Goal: Book appointment/travel/reservation

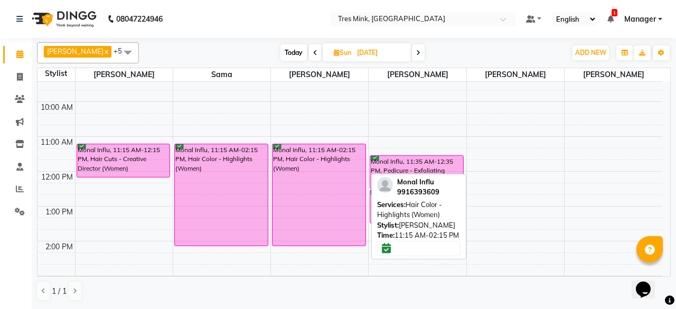
scroll to position [95, 0]
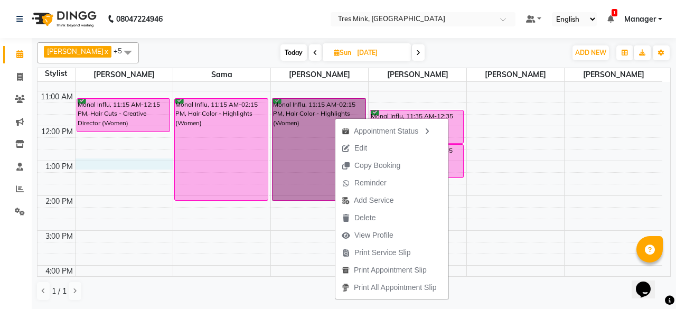
click at [106, 161] on div "8:00 AM 9:00 AM 10:00 AM 11:00 AM 12:00 PM 1:00 PM 2:00 PM 3:00 PM 4:00 PM 5:00…" at bounding box center [350, 213] width 625 height 453
select select "88451"
select select "tentative"
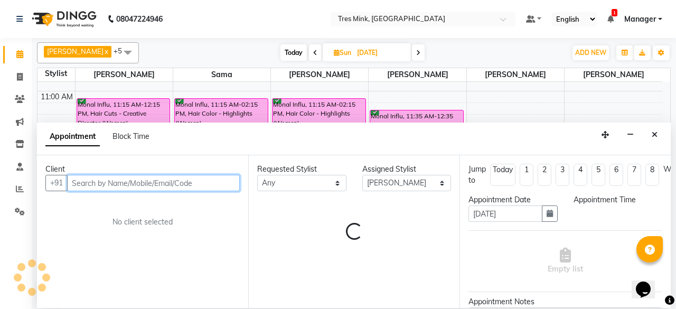
select select "780"
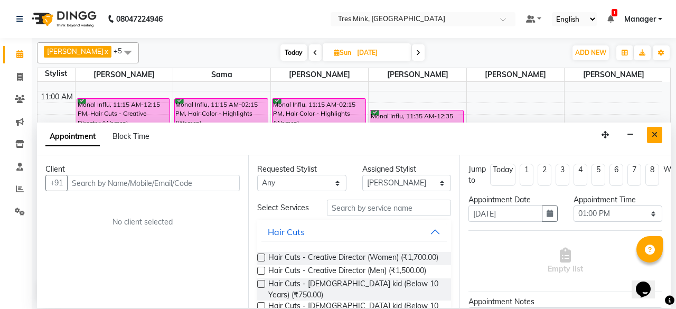
click at [656, 131] on icon "Close" at bounding box center [655, 134] width 6 height 7
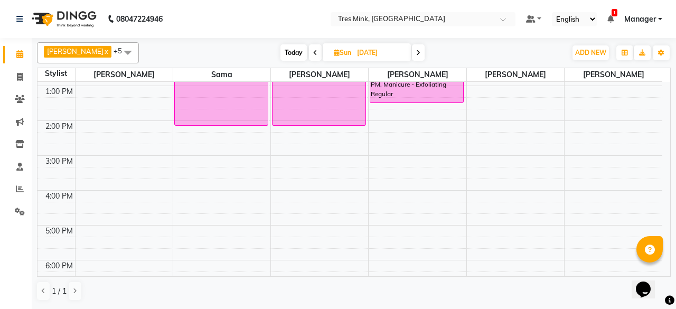
scroll to position [148, 0]
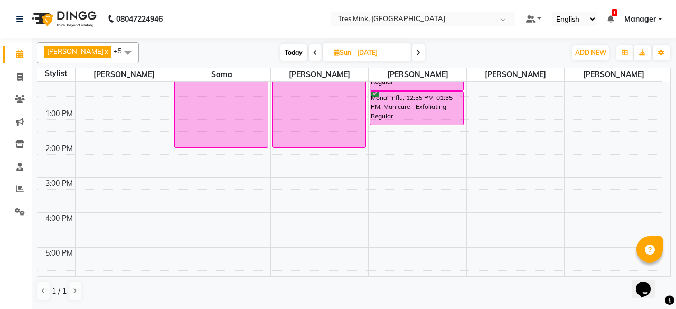
click at [96, 144] on div "8:00 AM 9:00 AM 10:00 AM 11:00 AM 12:00 PM 1:00 PM 2:00 PM 3:00 PM 4:00 PM 5:00…" at bounding box center [350, 160] width 625 height 453
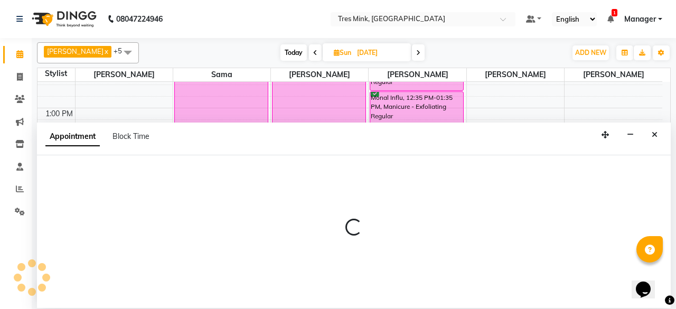
select select "88451"
select select "840"
select select "tentative"
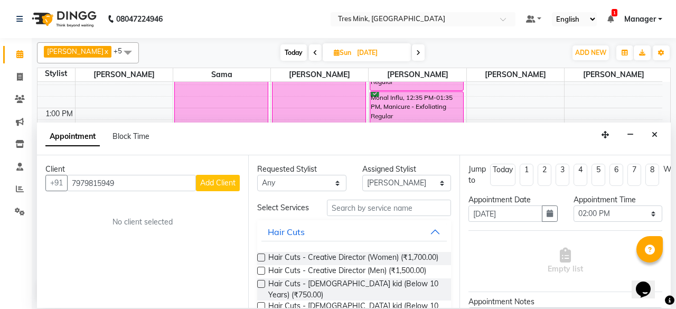
type input "7979815949"
click at [216, 182] on span "Add Client" at bounding box center [217, 183] width 35 height 10
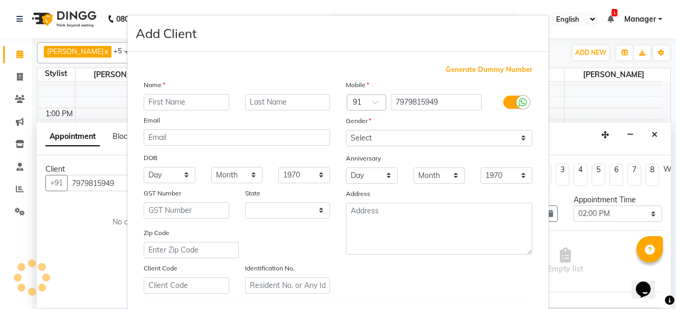
select select "22"
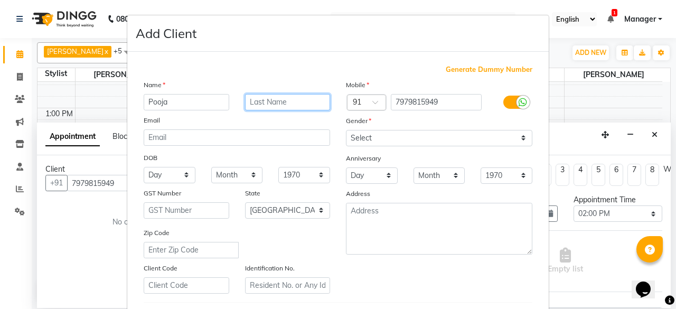
click at [301, 103] on input "text" at bounding box center [288, 102] width 86 height 16
click at [199, 99] on input "Pooja" at bounding box center [187, 102] width 86 height 16
type input "Puja"
click at [262, 99] on input "text" at bounding box center [288, 102] width 86 height 16
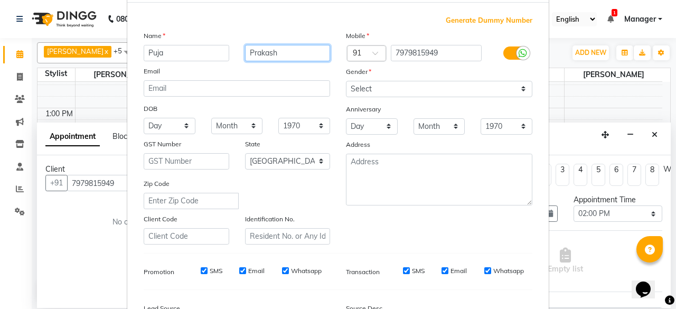
scroll to position [176, 0]
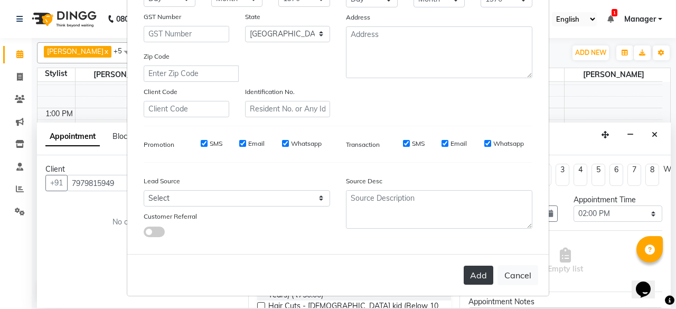
type input "Prakash"
click at [464, 269] on button "Add" at bounding box center [479, 275] width 30 height 19
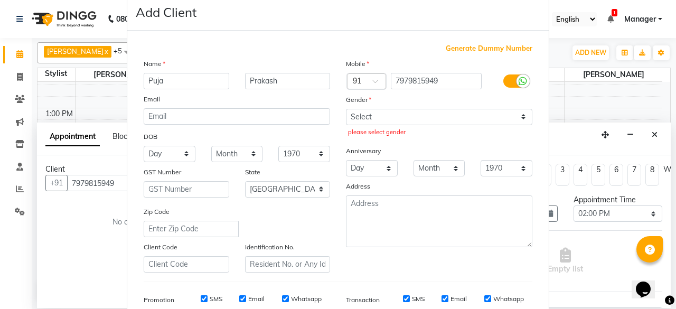
scroll to position [18, 0]
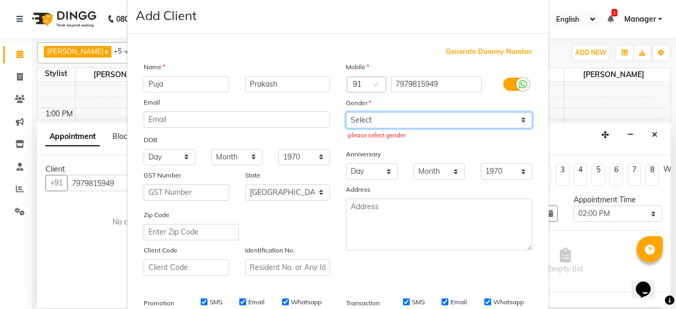
click at [398, 125] on select "Select [DEMOGRAPHIC_DATA] [DEMOGRAPHIC_DATA] Other Prefer Not To Say" at bounding box center [439, 120] width 187 height 16
select select "[DEMOGRAPHIC_DATA]"
click at [346, 112] on select "Select [DEMOGRAPHIC_DATA] [DEMOGRAPHIC_DATA] Other Prefer Not To Say" at bounding box center [439, 120] width 187 height 16
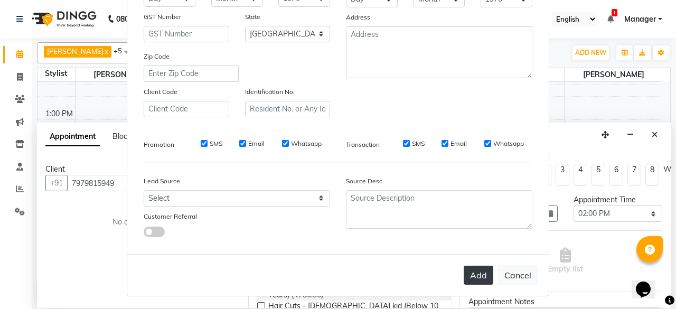
click at [477, 272] on button "Add" at bounding box center [479, 275] width 30 height 19
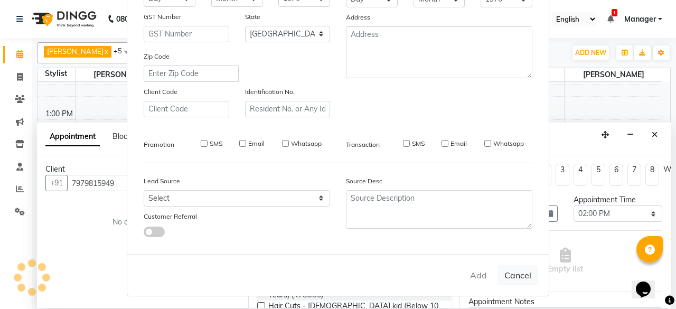
select select
select select "null"
select select
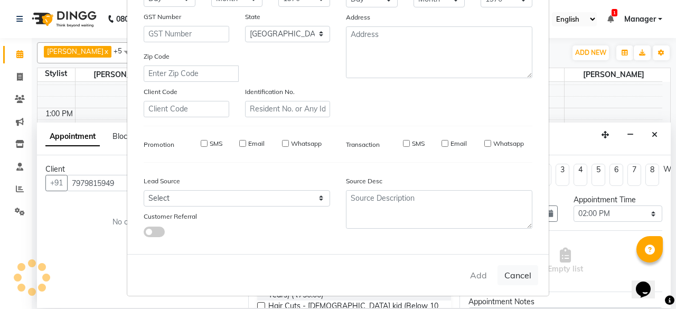
select select
checkbox input "false"
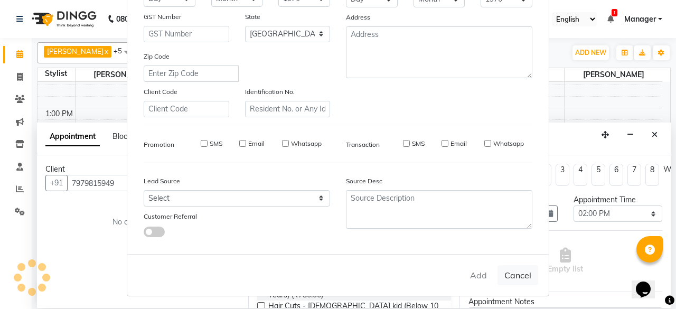
checkbox input "false"
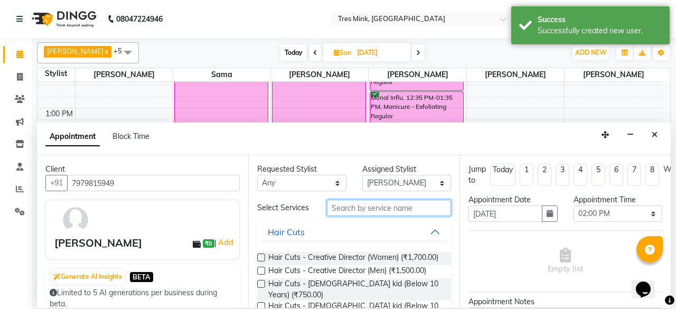
click at [392, 212] on input "text" at bounding box center [389, 208] width 124 height 16
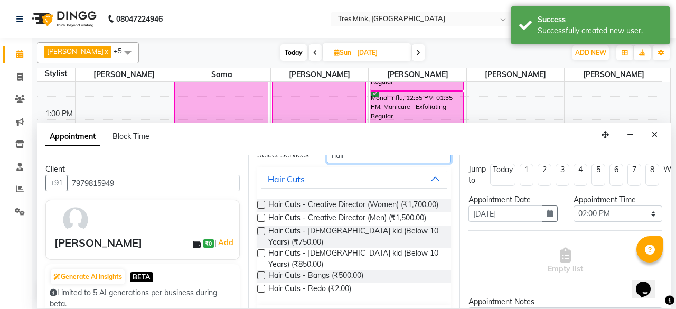
type input "hair"
click at [263, 207] on label at bounding box center [261, 205] width 8 height 8
click at [263, 207] on input "checkbox" at bounding box center [260, 205] width 7 height 7
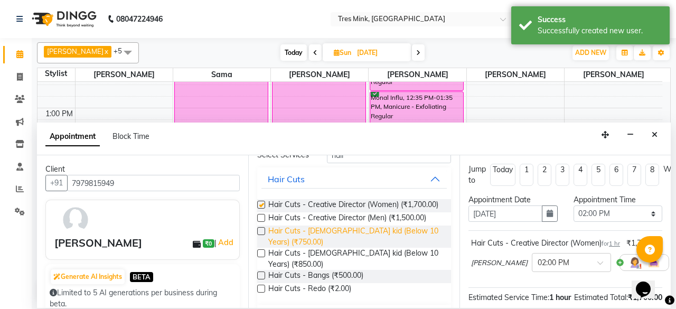
scroll to position [16, 0]
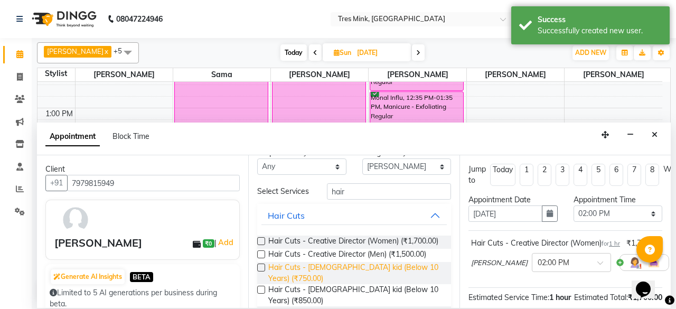
checkbox input "false"
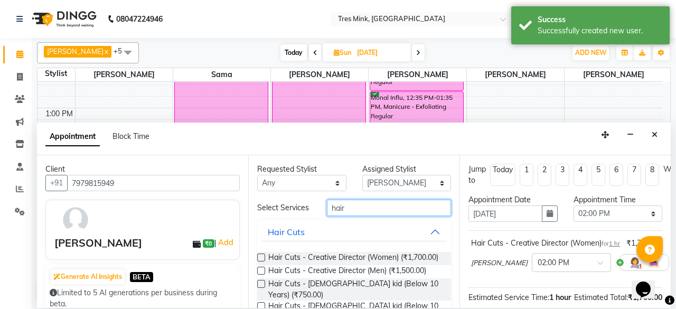
click at [395, 213] on input "hair" at bounding box center [389, 208] width 124 height 16
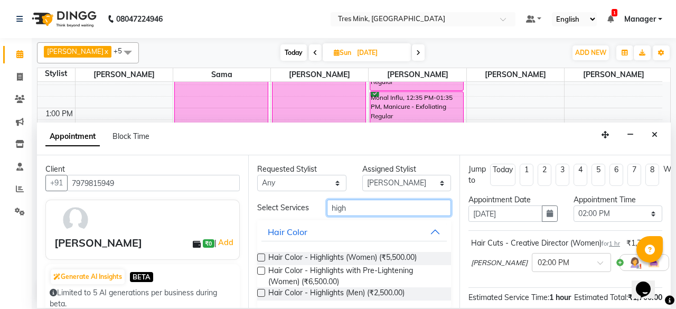
type input "high"
click at [261, 257] on label at bounding box center [261, 258] width 8 height 8
click at [261, 257] on input "checkbox" at bounding box center [260, 258] width 7 height 7
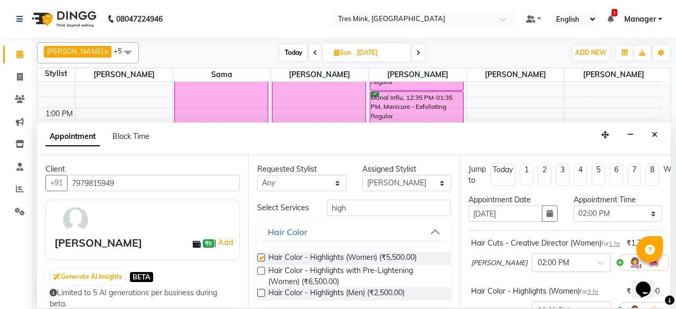
checkbox input "false"
click at [412, 183] on select "Select [PERSON_NAME] [PERSON_NAME] Sama [PERSON_NAME] [PERSON_NAME] [PERSON_NAM…" at bounding box center [406, 183] width 89 height 16
select select "88454"
click at [362, 175] on select "Select [PERSON_NAME] [PERSON_NAME] Sama [PERSON_NAME] [PERSON_NAME] [PERSON_NAM…" at bounding box center [406, 183] width 89 height 16
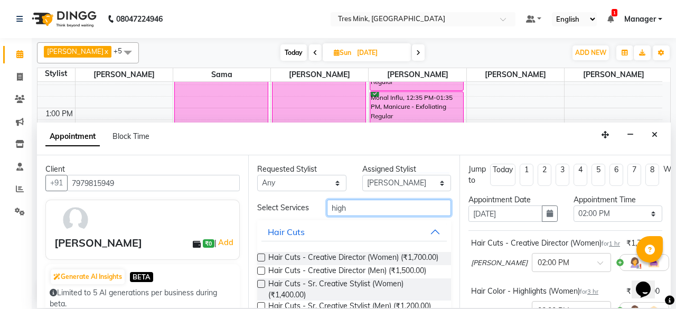
click at [396, 211] on input "high" at bounding box center [389, 208] width 124 height 16
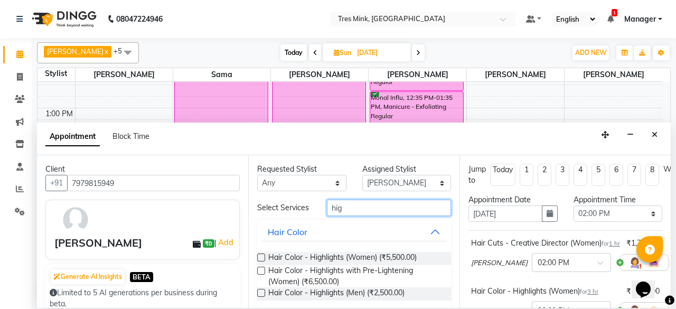
type input "hig"
drag, startPoint x: 257, startPoint y: 255, endPoint x: 264, endPoint y: 256, distance: 6.9
click at [257, 255] on label at bounding box center [261, 258] width 8 height 8
click at [257, 255] on input "checkbox" at bounding box center [260, 258] width 7 height 7
checkbox input "false"
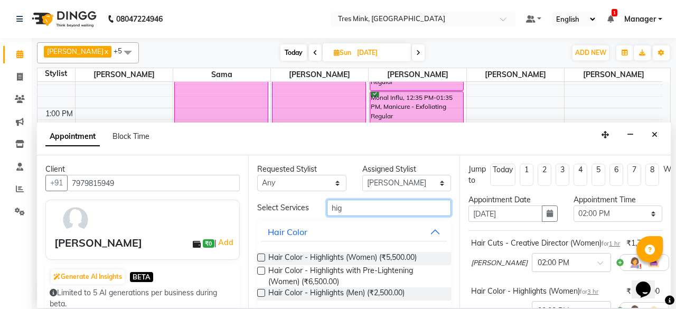
click at [354, 204] on input "hig" at bounding box center [389, 208] width 124 height 16
type input "h"
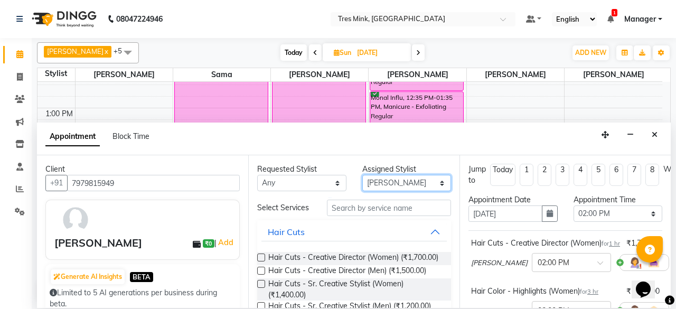
click at [406, 180] on select "Select [PERSON_NAME] [PERSON_NAME] Sama [PERSON_NAME] [PERSON_NAME] [PERSON_NAM…" at bounding box center [406, 183] width 89 height 16
select select "88456"
click at [362, 175] on select "Select [PERSON_NAME] [PERSON_NAME] Sama [PERSON_NAME] [PERSON_NAME] [PERSON_NAM…" at bounding box center [406, 183] width 89 height 16
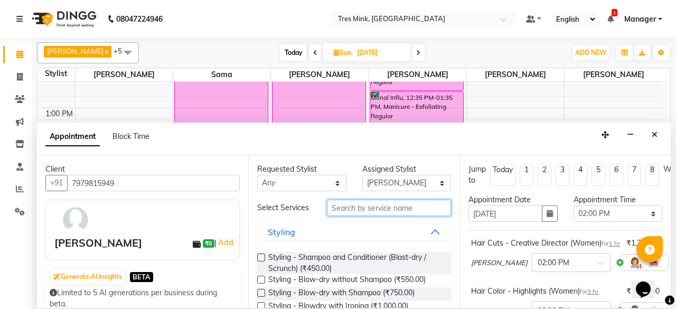
click at [385, 208] on input "text" at bounding box center [389, 208] width 124 height 16
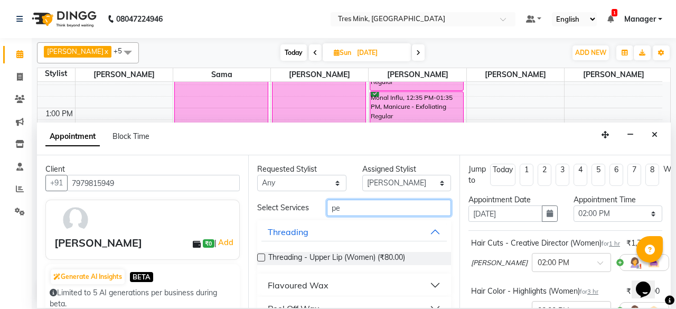
type input "p"
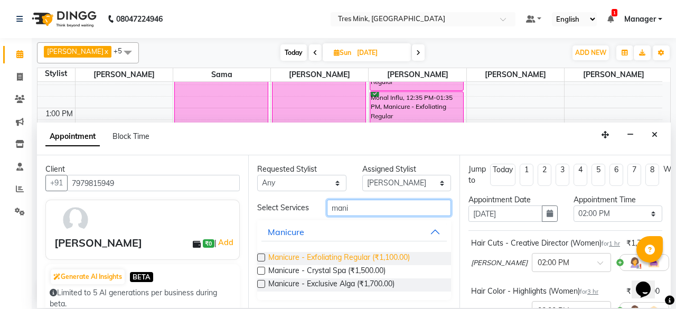
type input "mani"
click at [345, 259] on span "Manicure - Exfoliating Regular (₹1,100.00)" at bounding box center [339, 258] width 142 height 13
checkbox input "false"
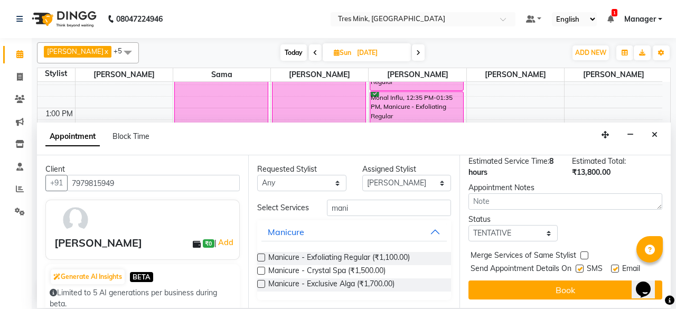
scroll to position [304, 0]
click at [519, 225] on select "Select TENTATIVE CONFIRM UPCOMING" at bounding box center [513, 233] width 89 height 16
click at [469, 225] on select "Select TENTATIVE CONFIRM UPCOMING" at bounding box center [513, 233] width 89 height 16
click at [520, 230] on select "Select TENTATIVE CONFIRM UPCOMING" at bounding box center [513, 233] width 89 height 16
select select "upcoming"
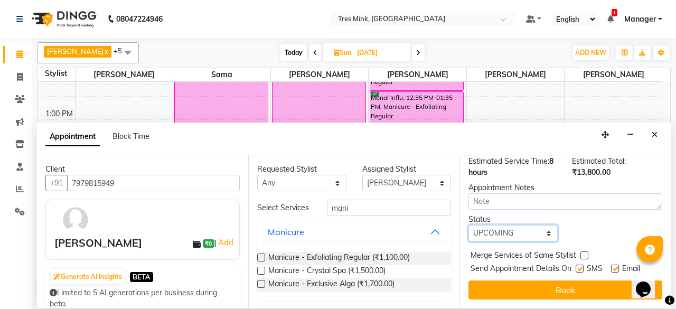
click at [469, 225] on select "Select TENTATIVE CONFIRM UPCOMING" at bounding box center [513, 233] width 89 height 16
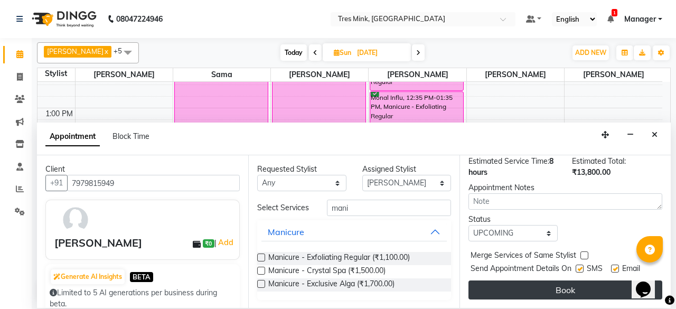
click at [546, 281] on button "Book" at bounding box center [566, 290] width 194 height 19
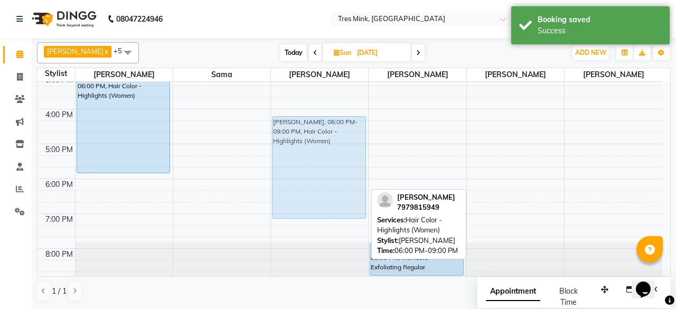
scroll to position [251, 0]
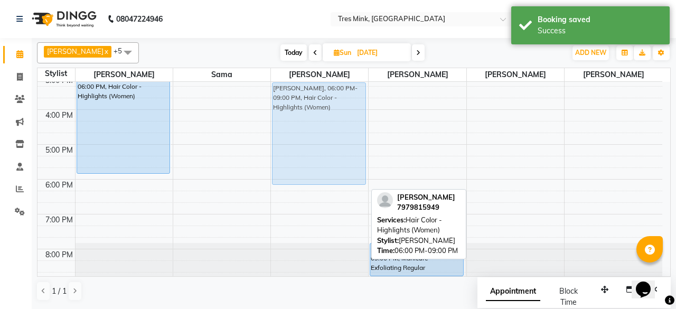
drag, startPoint x: 322, startPoint y: 246, endPoint x: 339, endPoint y: 143, distance: 104.4
click at [339, 143] on div "Monal Influ, 11:15 AM-02:15 PM, Hair Color - Highlights (Women) [PERSON_NAME], …" at bounding box center [319, 57] width 97 height 453
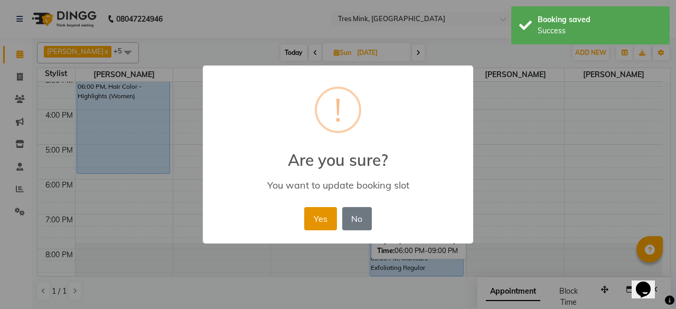
click at [321, 221] on button "Yes" at bounding box center [320, 218] width 32 height 23
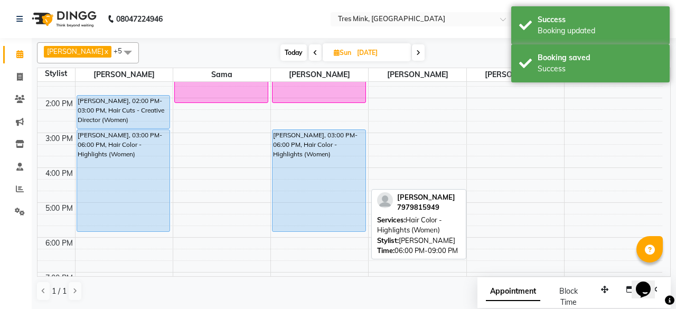
scroll to position [145, 0]
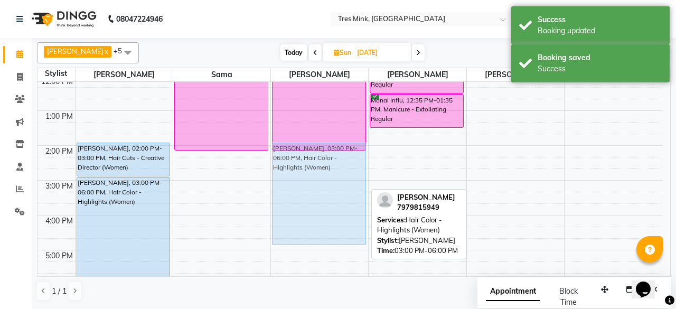
drag, startPoint x: 292, startPoint y: 232, endPoint x: 306, endPoint y: 199, distance: 36.4
click at [306, 199] on div "Monal Influ, 11:15 AM-02:15 PM, Hair Color - Highlights (Women) [PERSON_NAME], …" at bounding box center [319, 163] width 97 height 453
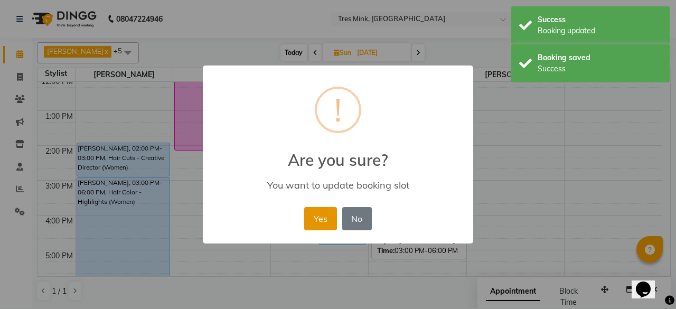
click at [321, 215] on button "Yes" at bounding box center [320, 218] width 32 height 23
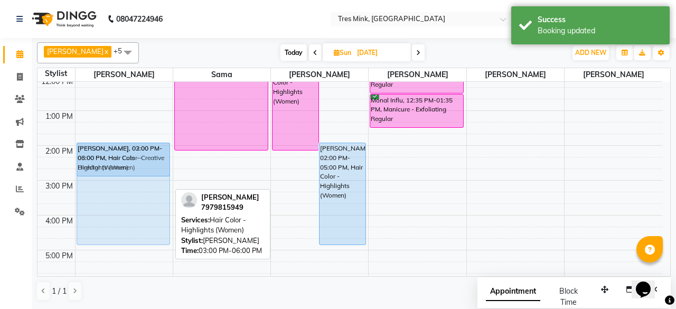
drag, startPoint x: 134, startPoint y: 231, endPoint x: 144, endPoint y: 200, distance: 32.6
click at [144, 200] on div "Monal Influ, 11:15 AM-12:15 PM, Hair Cuts - Creative Director (Women) [PERSON_N…" at bounding box center [124, 163] width 97 height 453
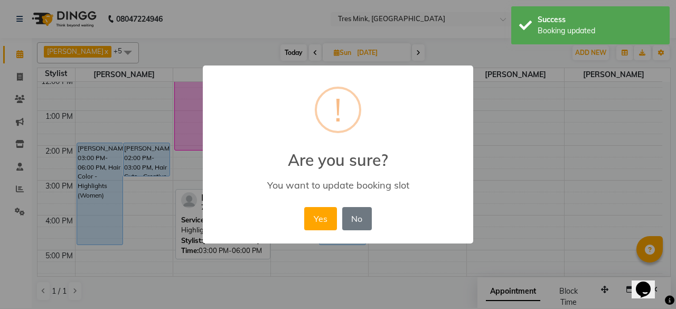
click at [313, 219] on button "Yes" at bounding box center [320, 218] width 32 height 23
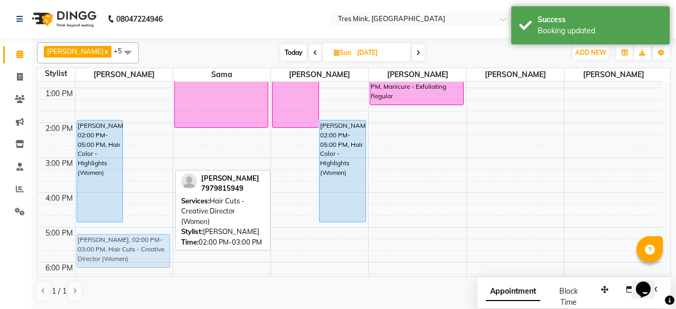
scroll to position [169, 0]
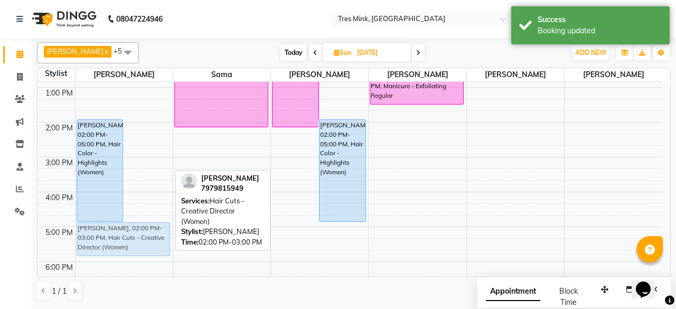
drag, startPoint x: 143, startPoint y: 158, endPoint x: 139, endPoint y: 237, distance: 78.8
click at [139, 237] on div "[PERSON_NAME], 02:00 PM-05:00 PM, Hair Color - Highlights (Women) [PERSON_NAME]…" at bounding box center [124, 139] width 97 height 453
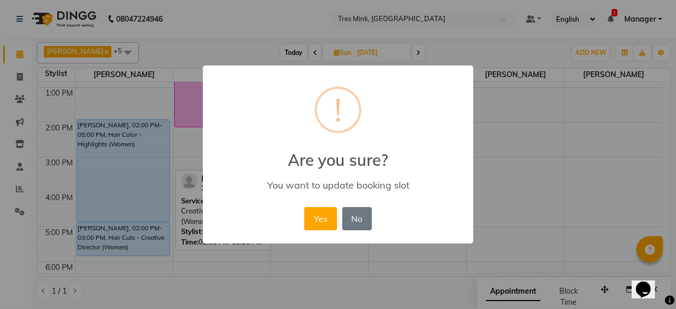
click at [314, 219] on button "Yes" at bounding box center [320, 218] width 32 height 23
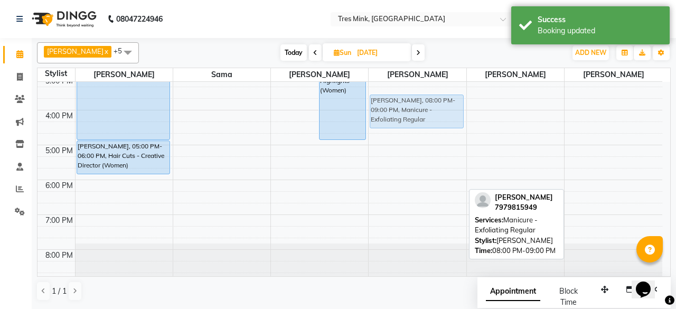
scroll to position [244, 0]
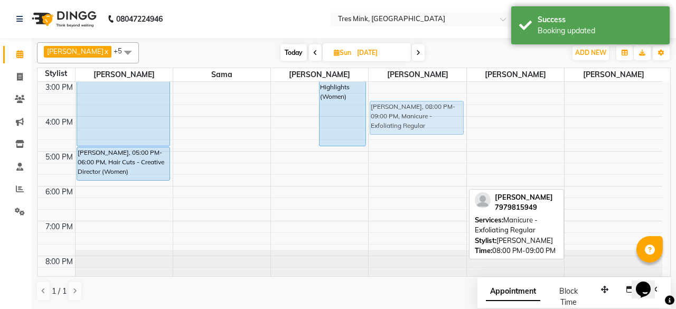
click at [444, 79] on full-calendar "Stylist [PERSON_NAME] [PERSON_NAME] [PERSON_NAME] [PERSON_NAME] 8:00 AM 9:00 AM…" at bounding box center [354, 172] width 634 height 209
drag, startPoint x: 423, startPoint y: 255, endPoint x: 413, endPoint y: 122, distance: 133.5
click at [413, 122] on div "Monal Influ, 11:35 AM-12:35 PM, Pedicure - Exfoliating Regular Monal Influ, 12:…" at bounding box center [417, 64] width 97 height 453
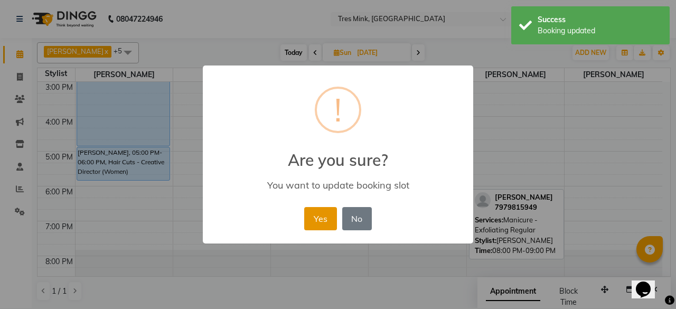
click at [321, 215] on button "Yes" at bounding box center [320, 218] width 32 height 23
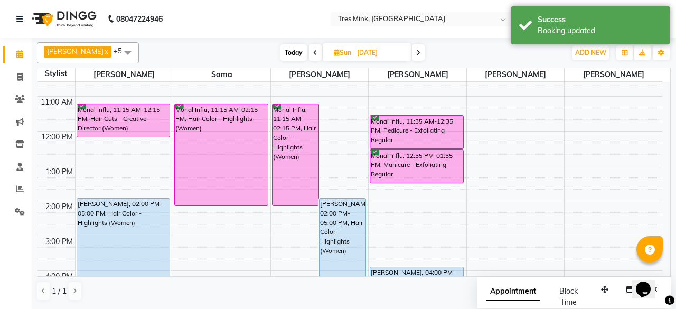
scroll to position [138, 0]
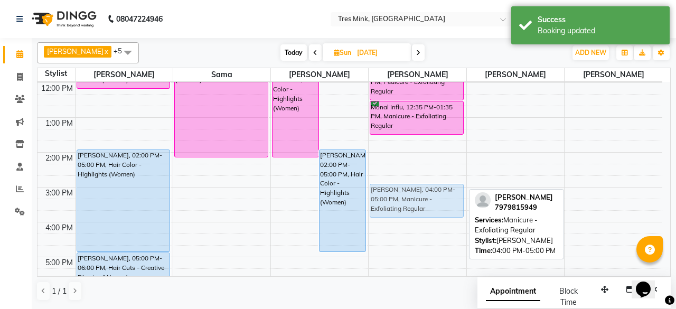
drag, startPoint x: 413, startPoint y: 234, endPoint x: 420, endPoint y: 198, distance: 36.5
click at [420, 198] on div "Monal Influ, 11:35 AM-12:35 PM, Pedicure - Exfoliating Regular Monal Influ, 12:…" at bounding box center [417, 169] width 97 height 453
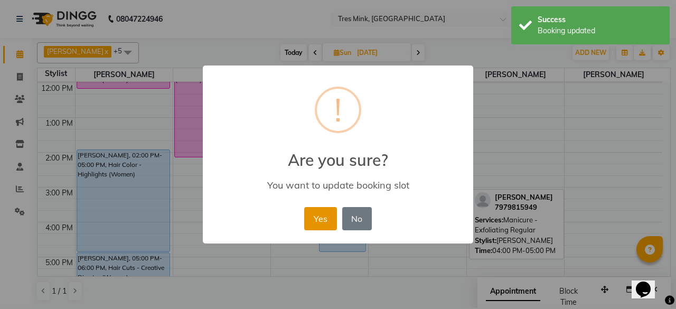
click at [317, 220] on button "Yes" at bounding box center [320, 218] width 32 height 23
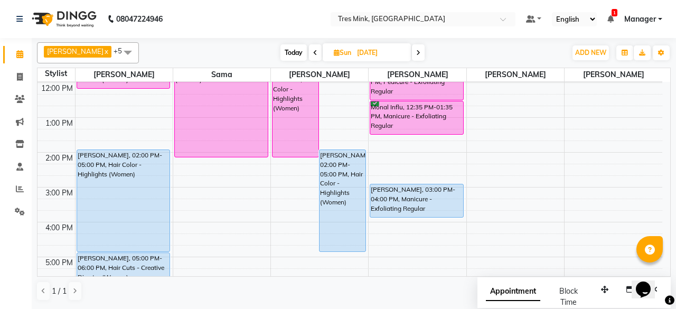
click at [281, 57] on span "Today" at bounding box center [294, 52] width 26 height 16
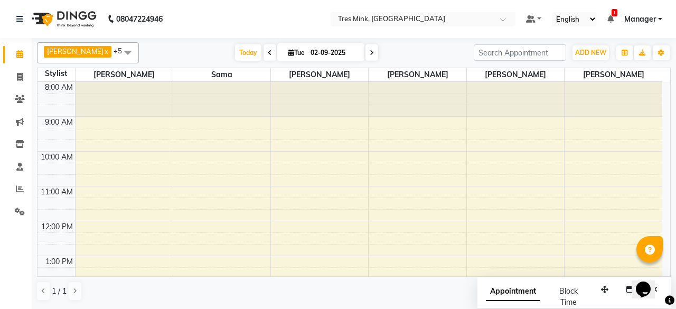
scroll to position [250, 0]
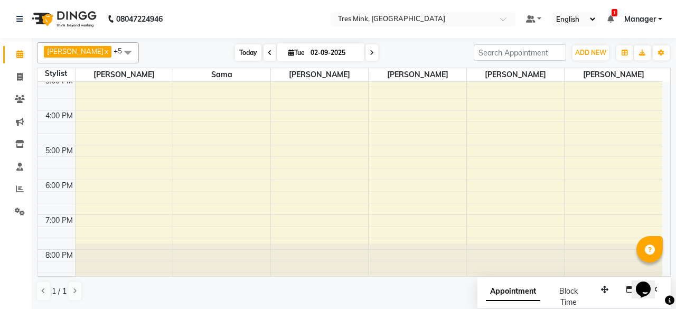
click at [244, 50] on span "Today" at bounding box center [248, 52] width 26 height 16
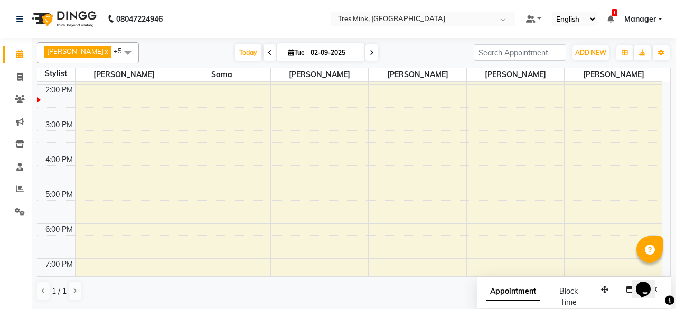
click at [366, 55] on span at bounding box center [372, 52] width 13 height 16
type input "[DATE]"
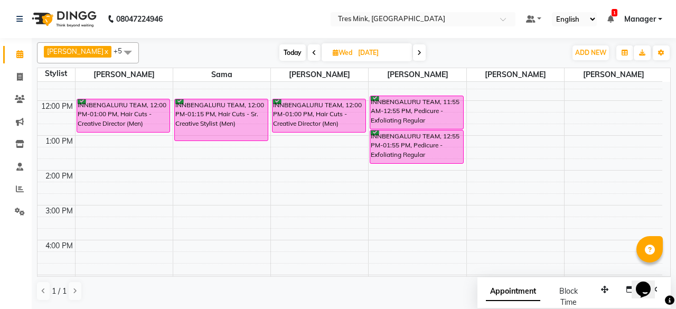
scroll to position [48, 0]
